Goal: Navigation & Orientation: Go to known website

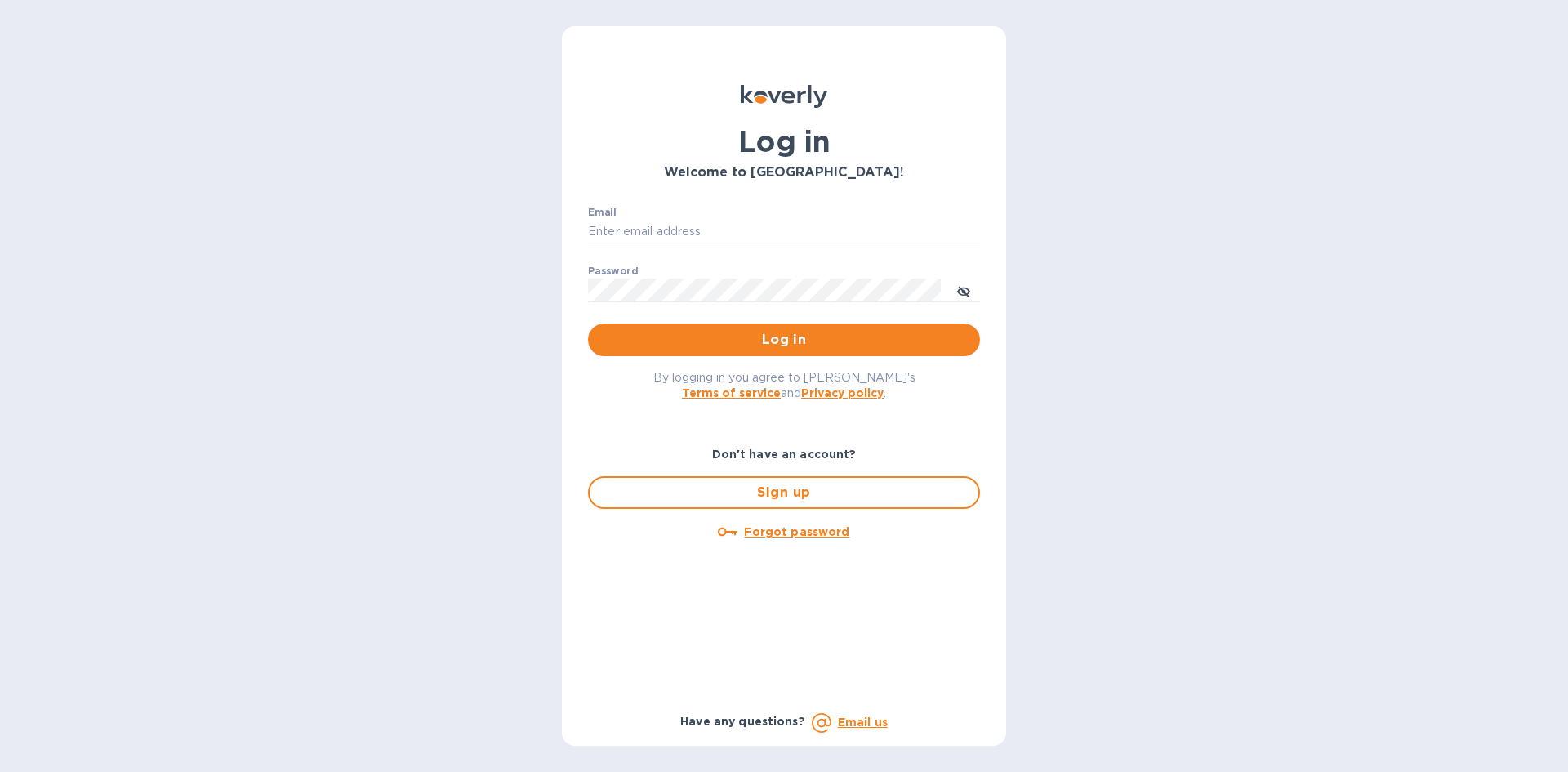
click at [314, 208] on div "Log in Welcome to [GEOGRAPHIC_DATA]! Email ​ Password ​ Log in By logging in yo…" at bounding box center [784, 386] width 1568 height 772
click at [783, 102] on img at bounding box center [784, 96] width 87 height 23
